Goal: Find specific page/section: Find specific page/section

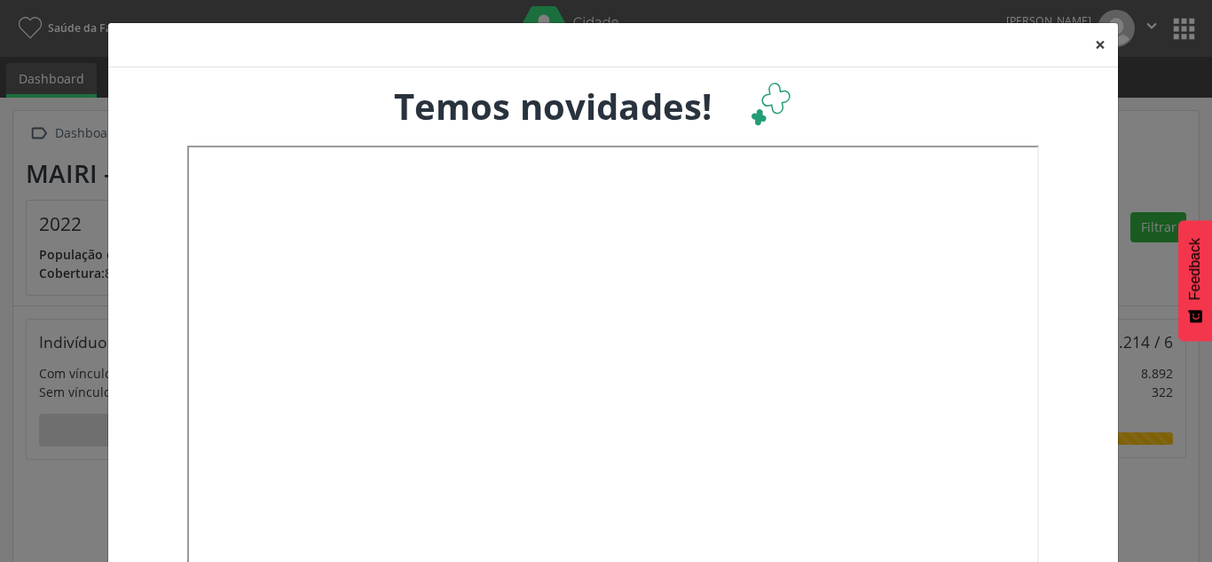
click at [1095, 46] on button "×" at bounding box center [1099, 44] width 35 height 43
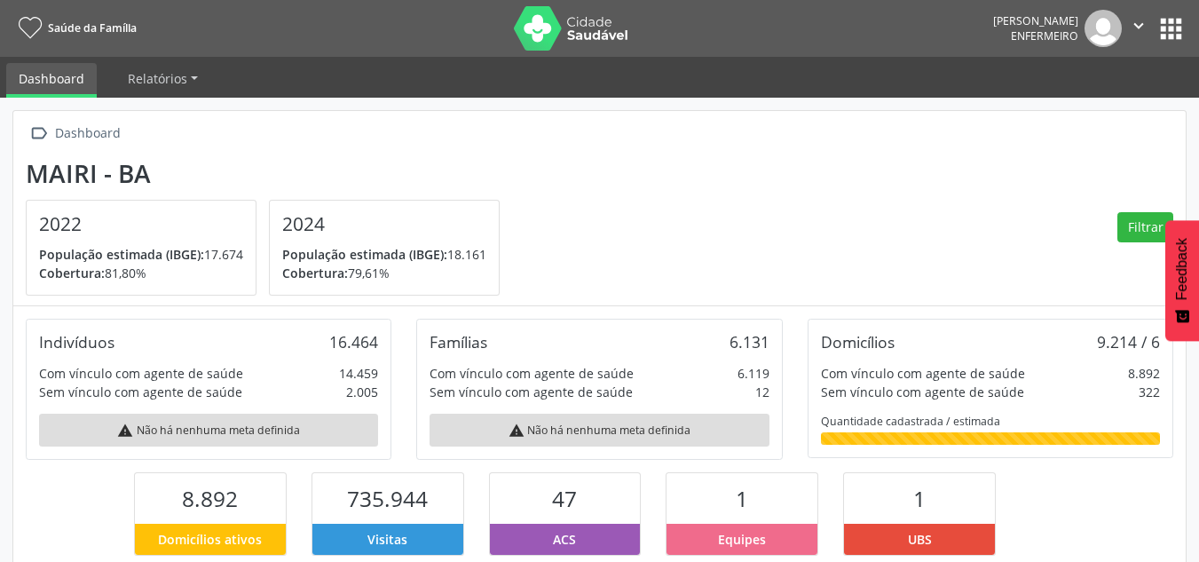
click at [1168, 28] on button "apps" at bounding box center [1170, 28] width 31 height 31
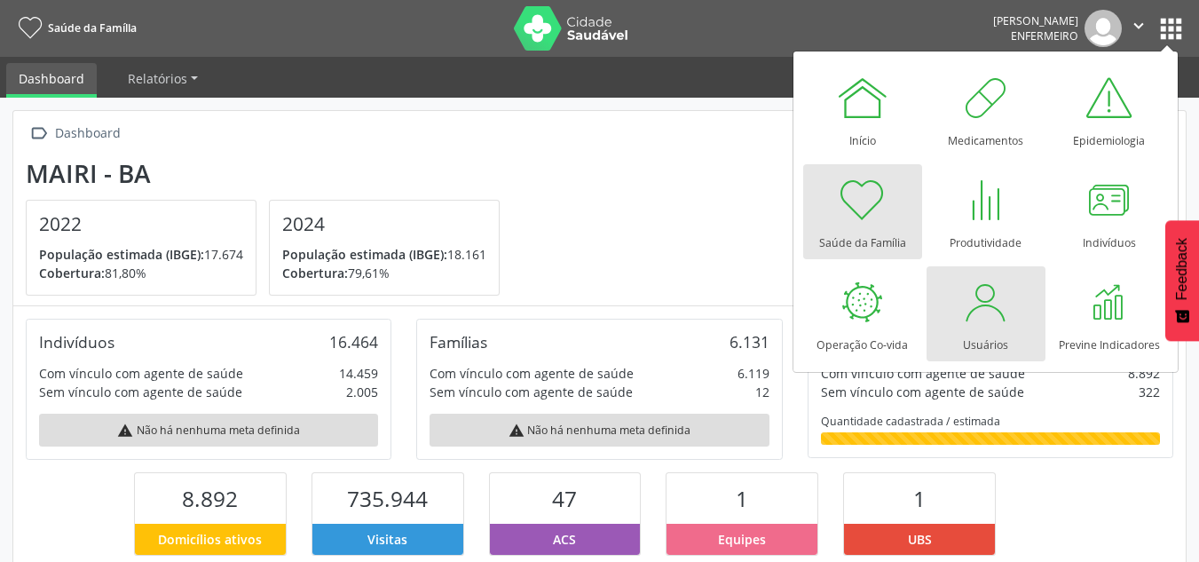
click at [996, 320] on div at bounding box center [985, 301] width 53 height 53
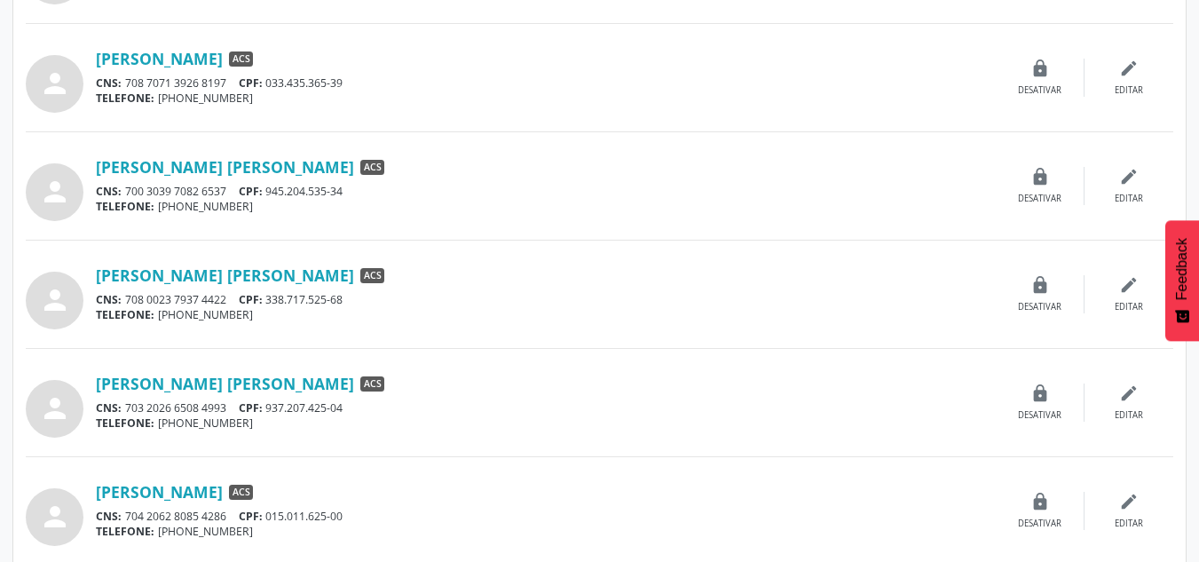
scroll to position [266, 0]
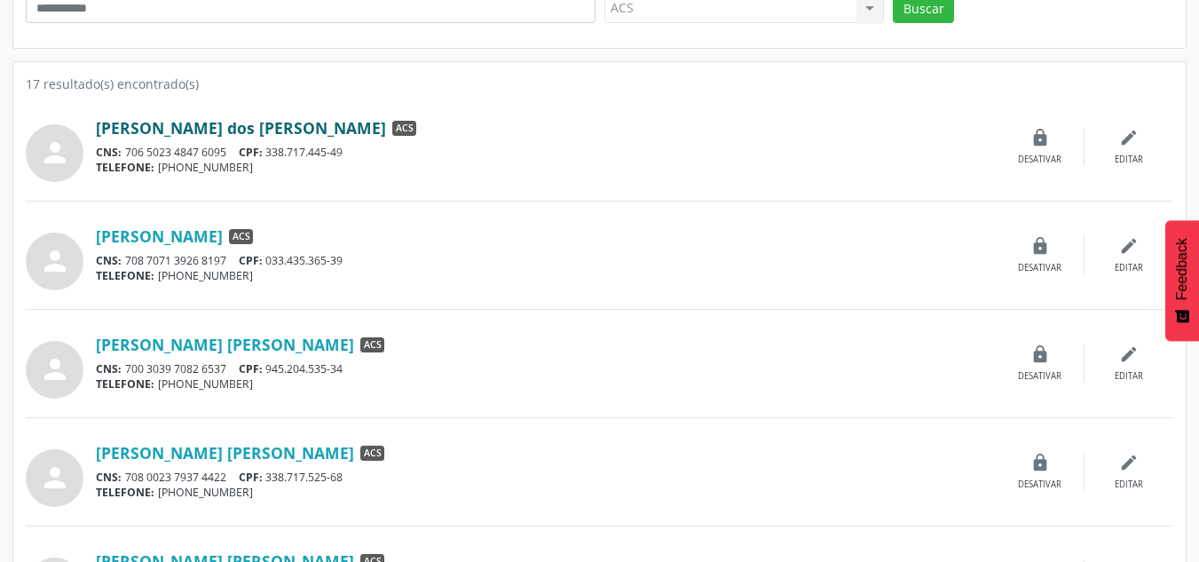
click at [183, 123] on link "[PERSON_NAME] dos [PERSON_NAME]" at bounding box center [241, 128] width 290 height 20
